Goal: Obtain resource: Obtain resource

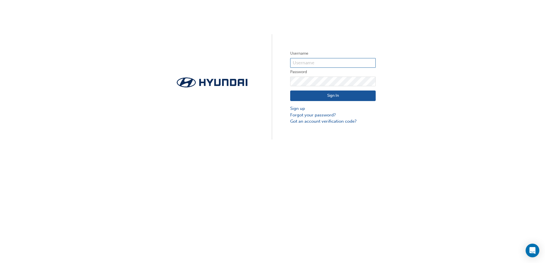
type input "30105"
drag, startPoint x: 318, startPoint y: 96, endPoint x: 312, endPoint y: 96, distance: 5.7
click at [318, 96] on button "Sign In" at bounding box center [332, 96] width 85 height 11
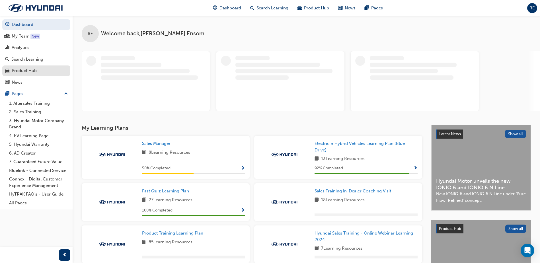
click at [44, 70] on div "Product Hub" at bounding box center [36, 70] width 62 height 7
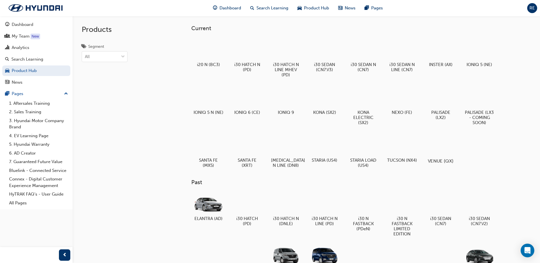
click at [444, 150] on div at bounding box center [441, 144] width 32 height 23
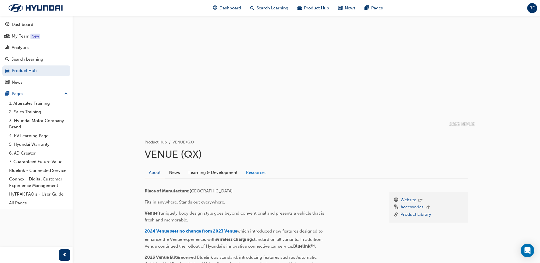
click at [264, 176] on link "Resources" at bounding box center [256, 172] width 29 height 11
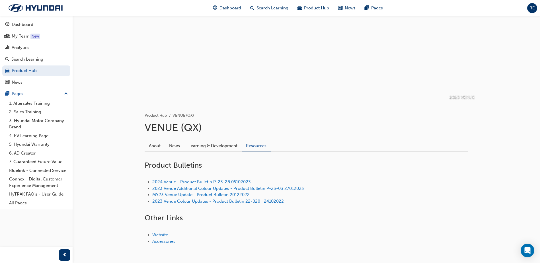
scroll to position [50, 0]
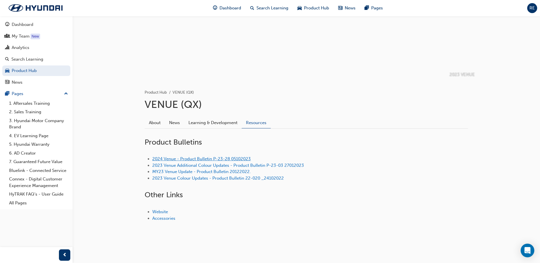
click at [193, 158] on link "2024 Venue - Product Bulletin P-23-28 05102023" at bounding box center [201, 158] width 99 height 5
click at [189, 172] on link "MY23 Venue Update - Product Bulletin 20122022." at bounding box center [201, 171] width 99 height 5
